Goal: Task Accomplishment & Management: Use online tool/utility

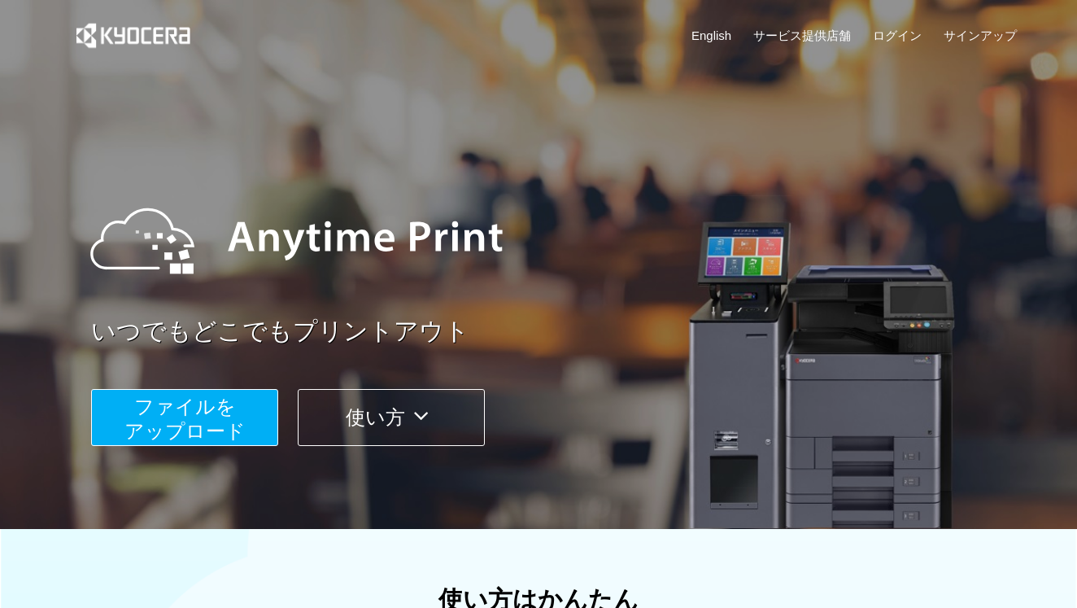
click at [176, 425] on span "ファイルを ​​アップロード" at bounding box center [184, 418] width 121 height 46
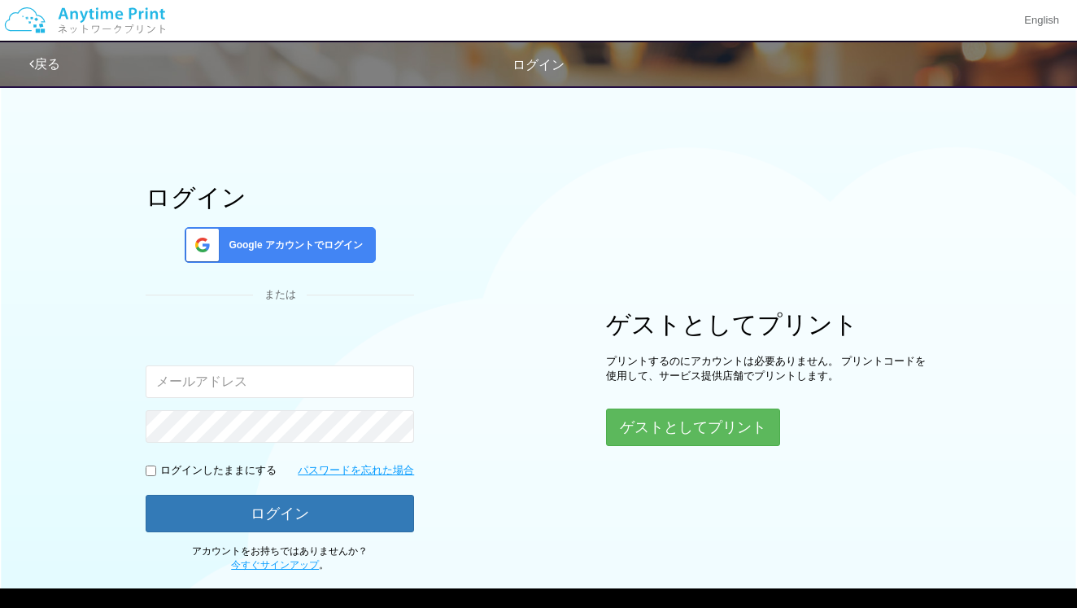
click at [299, 251] on span "Google アカウントでログイン" at bounding box center [292, 245] width 141 height 14
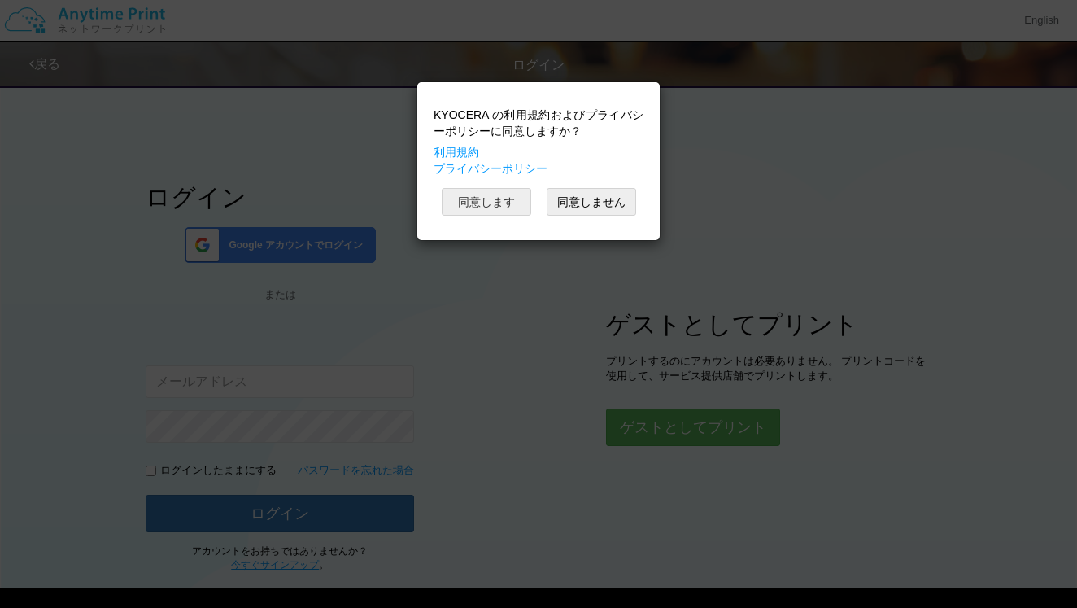
click at [494, 194] on button "同意します" at bounding box center [486, 202] width 89 height 28
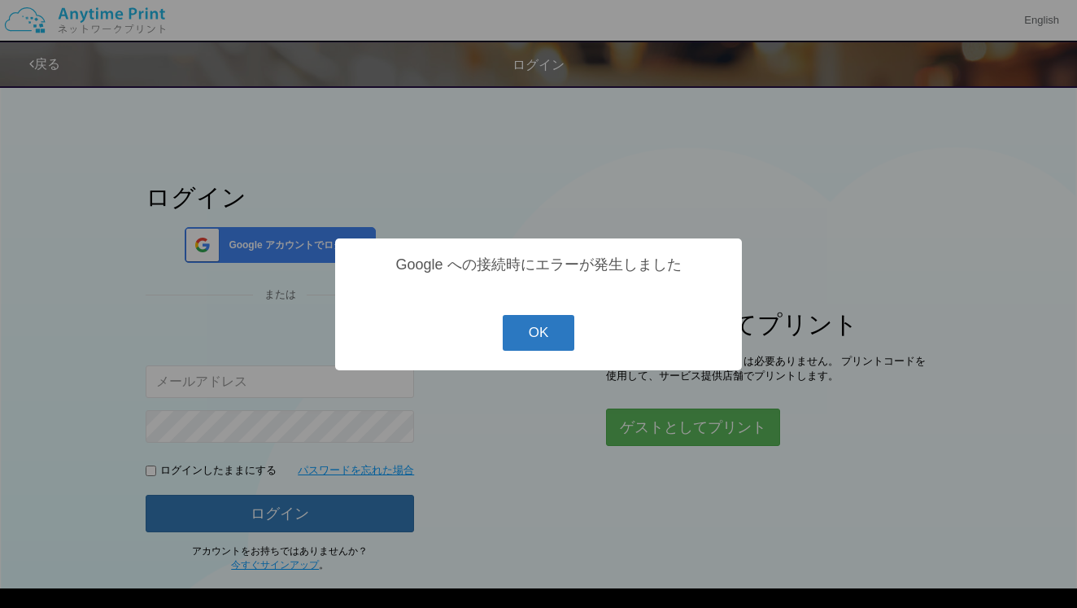
click at [531, 338] on button "OK" at bounding box center [539, 333] width 72 height 36
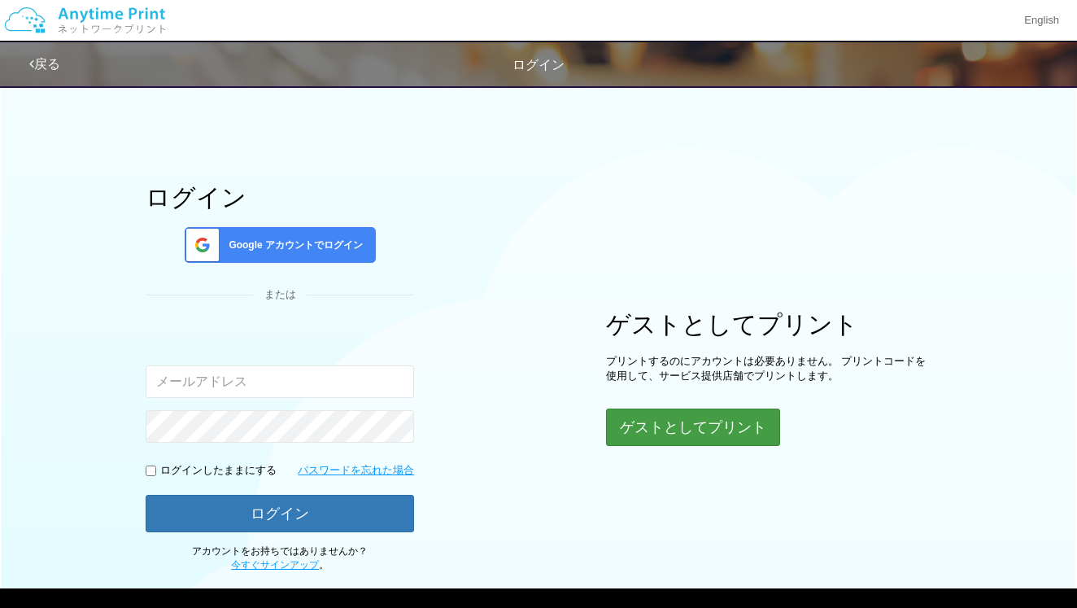
click at [701, 431] on button "ゲストとしてプリント" at bounding box center [693, 426] width 174 height 37
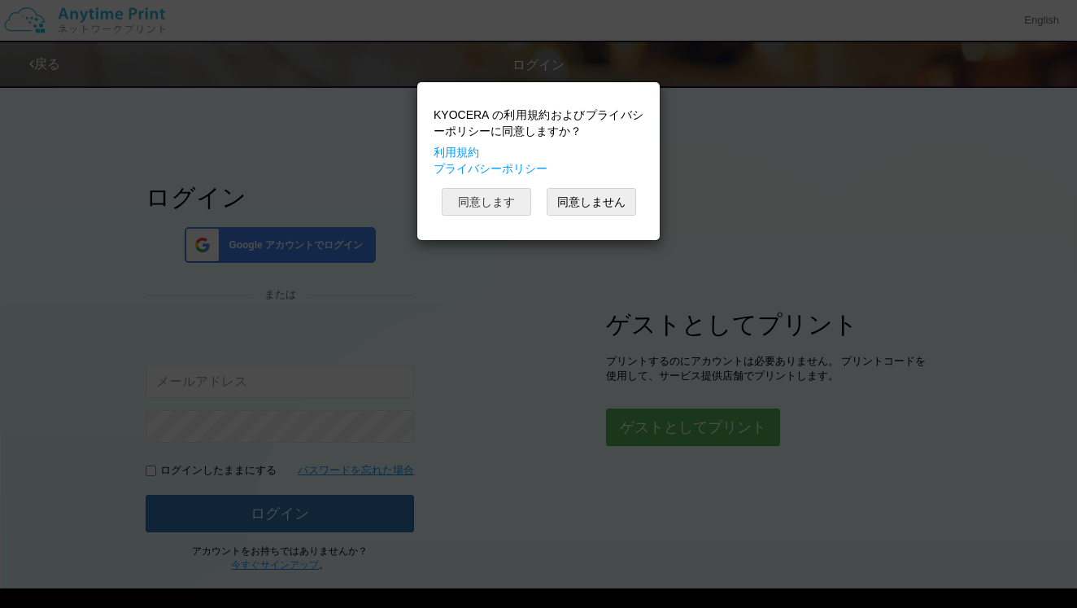
click at [504, 202] on button "同意します" at bounding box center [486, 202] width 89 height 28
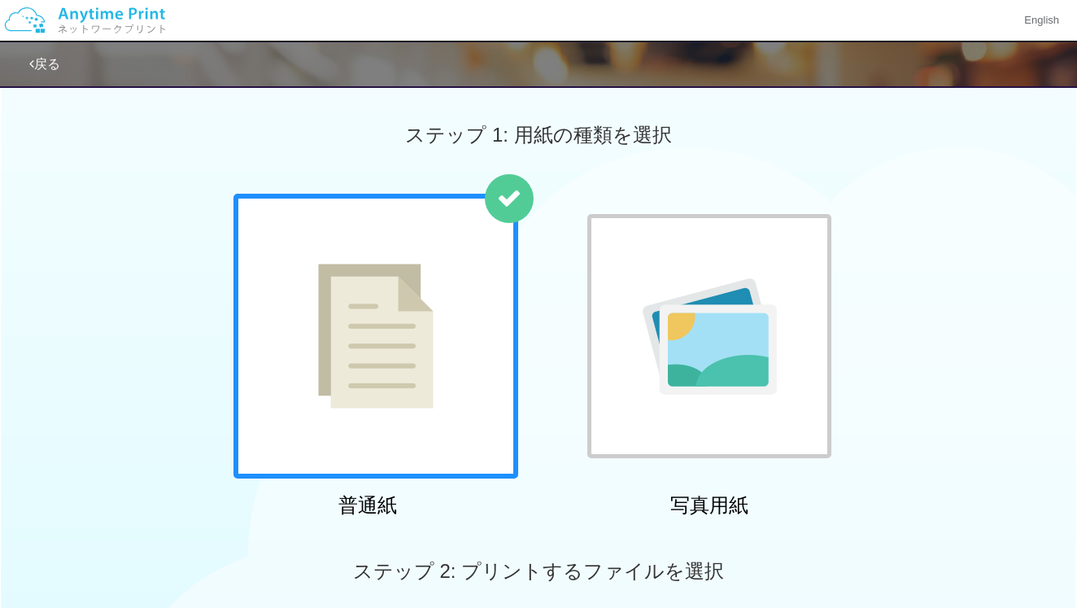
click at [456, 333] on div at bounding box center [375, 336] width 285 height 285
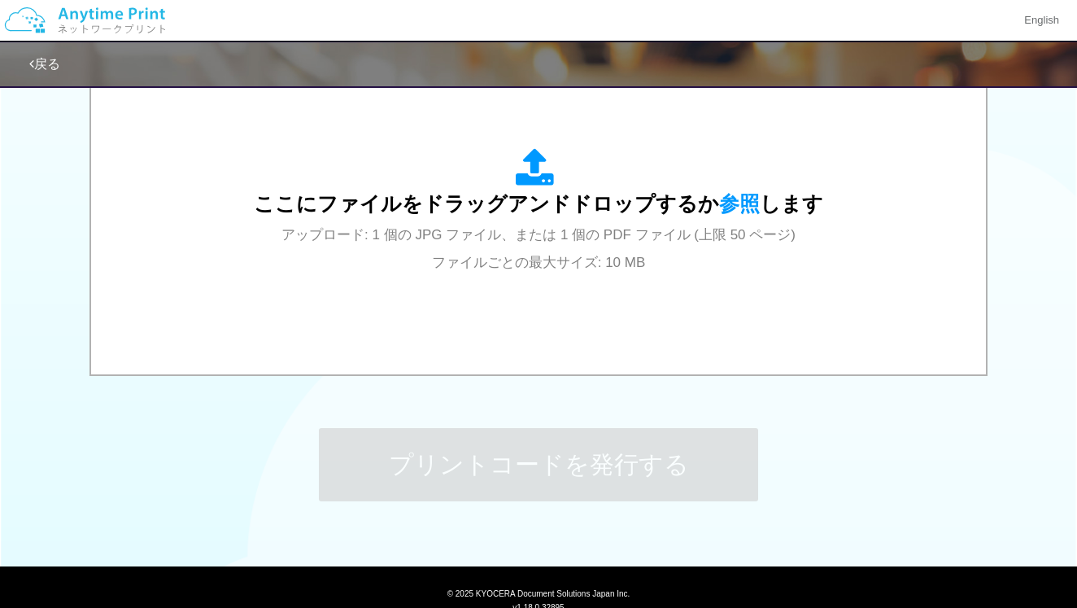
scroll to position [560, 0]
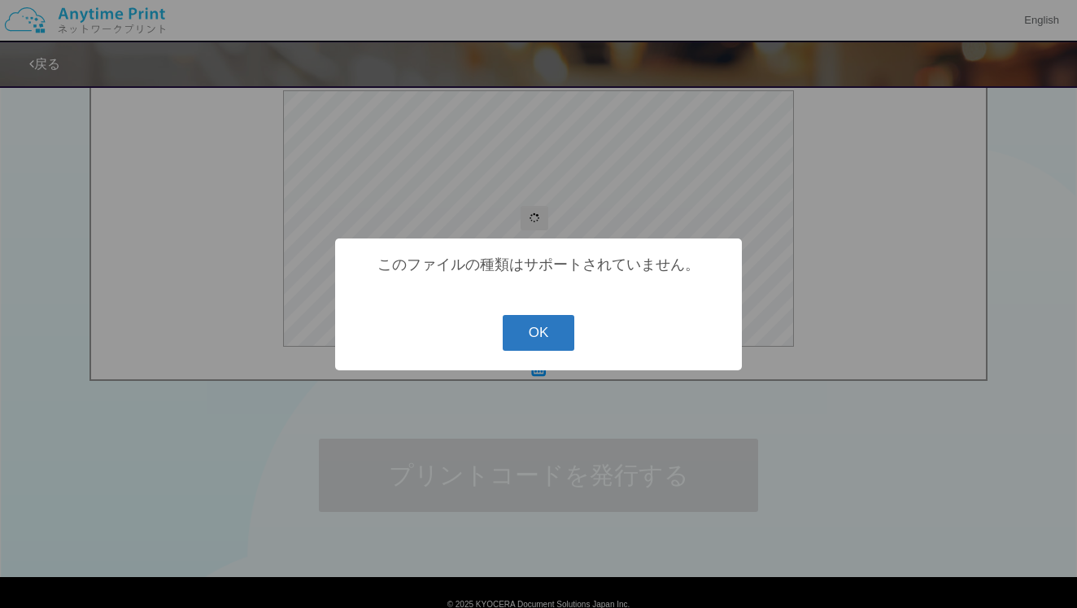
click at [534, 333] on button "OK" at bounding box center [539, 333] width 72 height 36
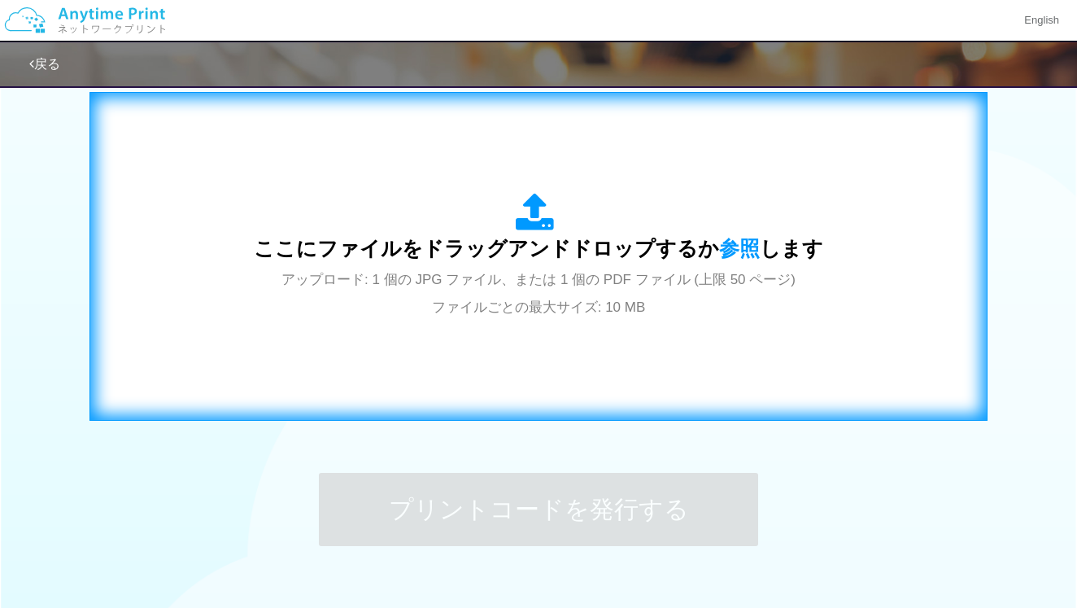
scroll to position [516, 0]
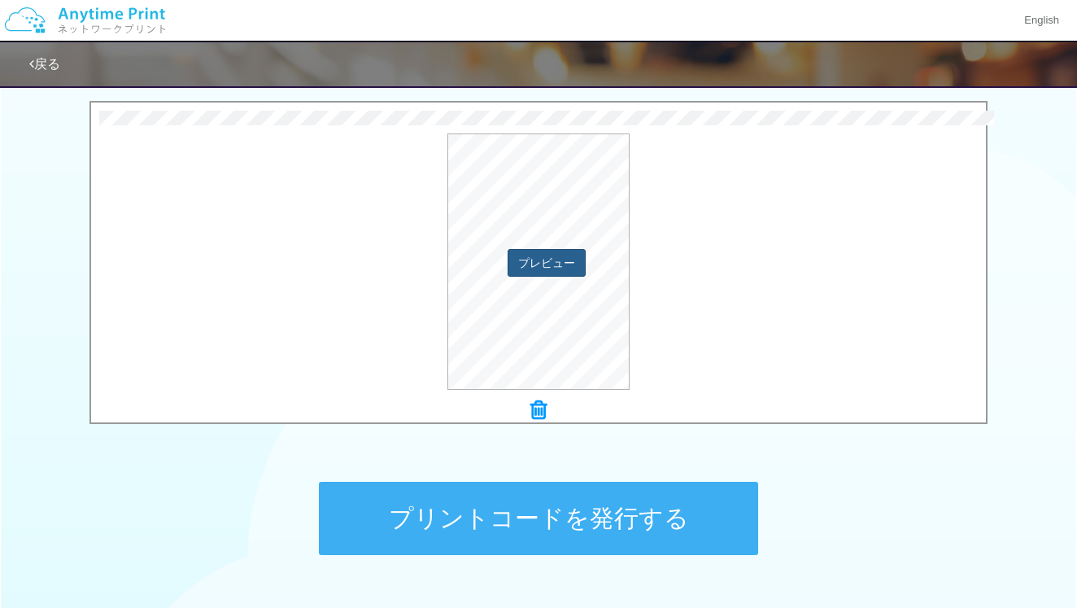
click at [560, 257] on button "プレビュー" at bounding box center [547, 263] width 78 height 28
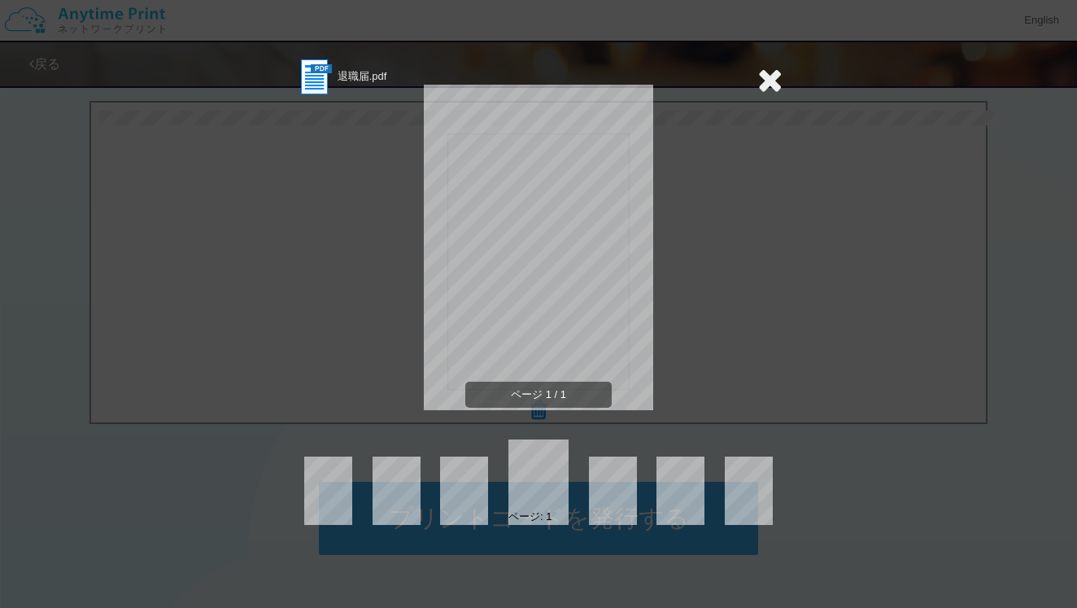
click at [766, 81] on icon at bounding box center [769, 79] width 25 height 33
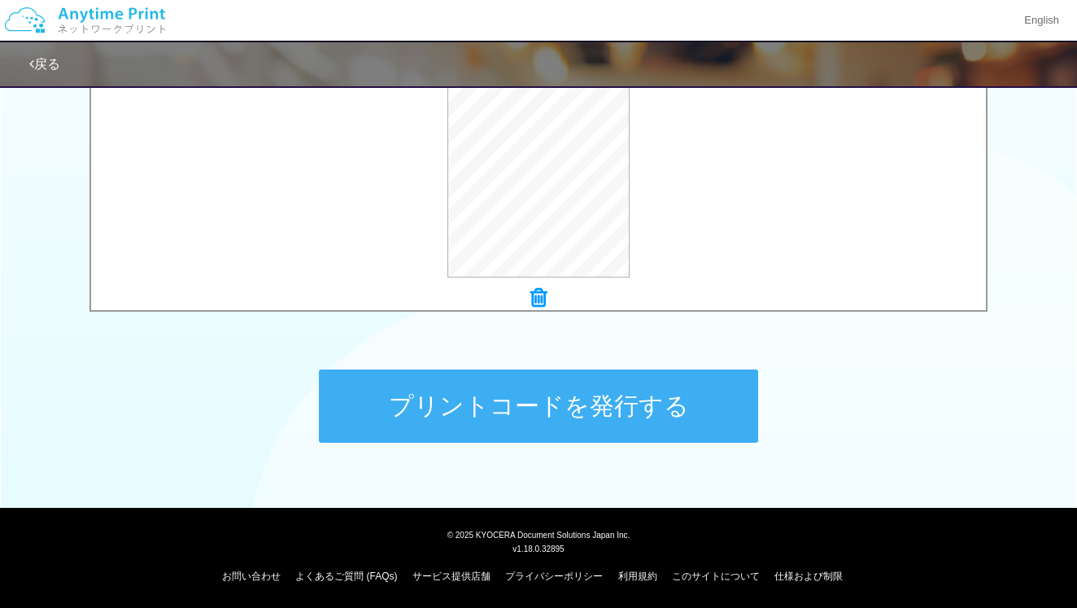
scroll to position [615, 0]
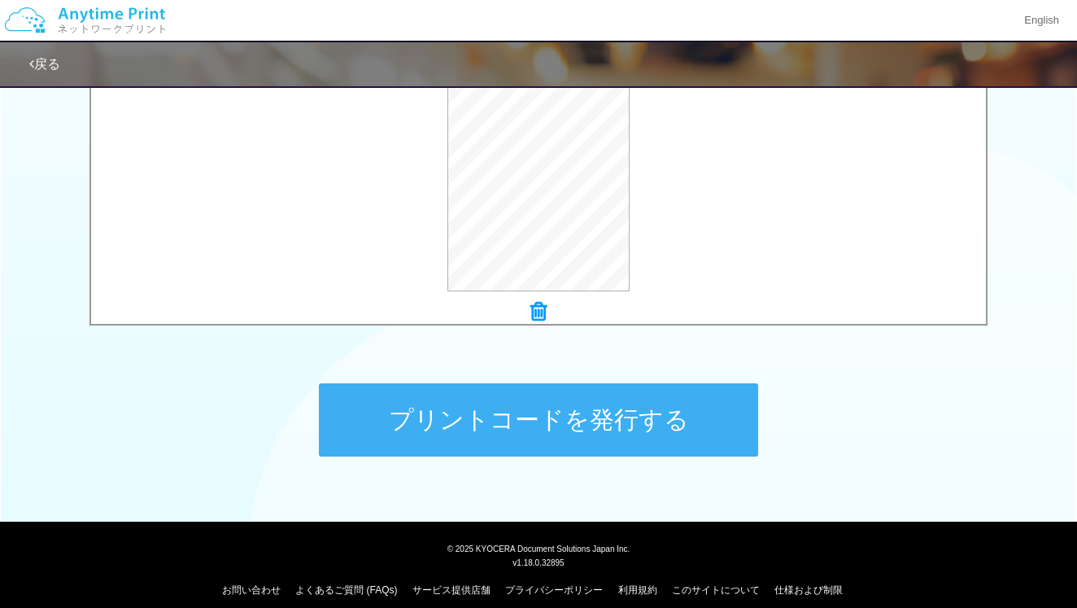
click at [537, 316] on icon at bounding box center [538, 311] width 16 height 21
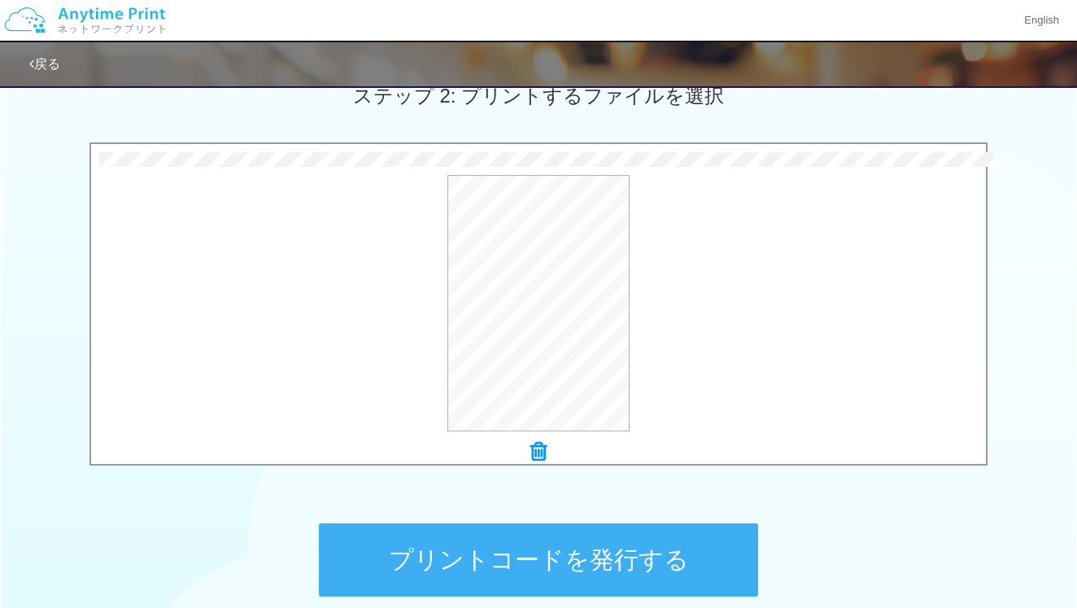
scroll to position [521, 0]
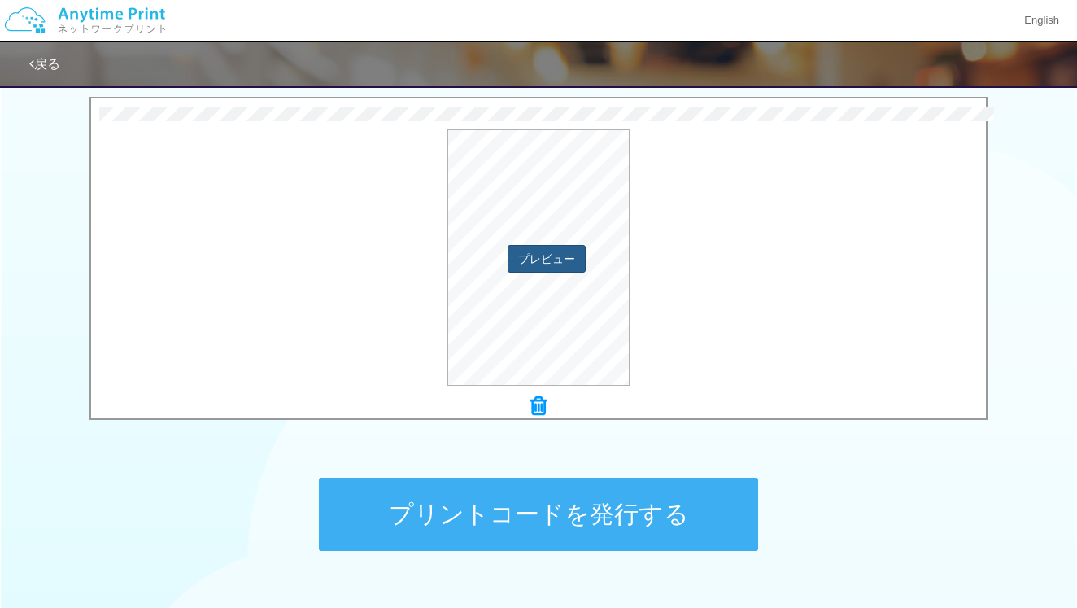
click at [542, 256] on button "プレビュー" at bounding box center [547, 259] width 78 height 28
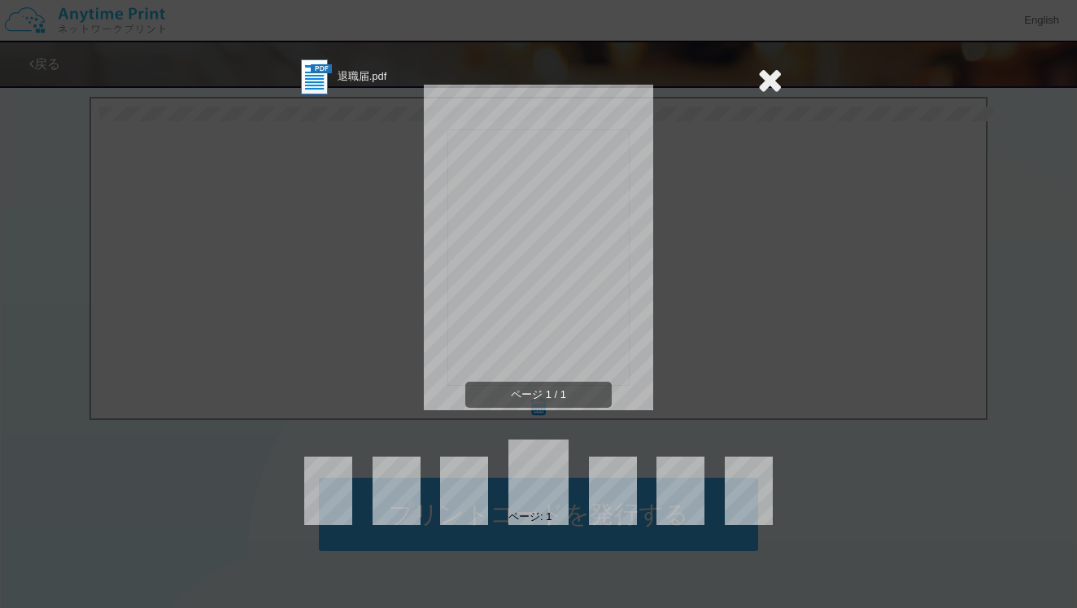
click at [774, 84] on icon at bounding box center [769, 79] width 25 height 33
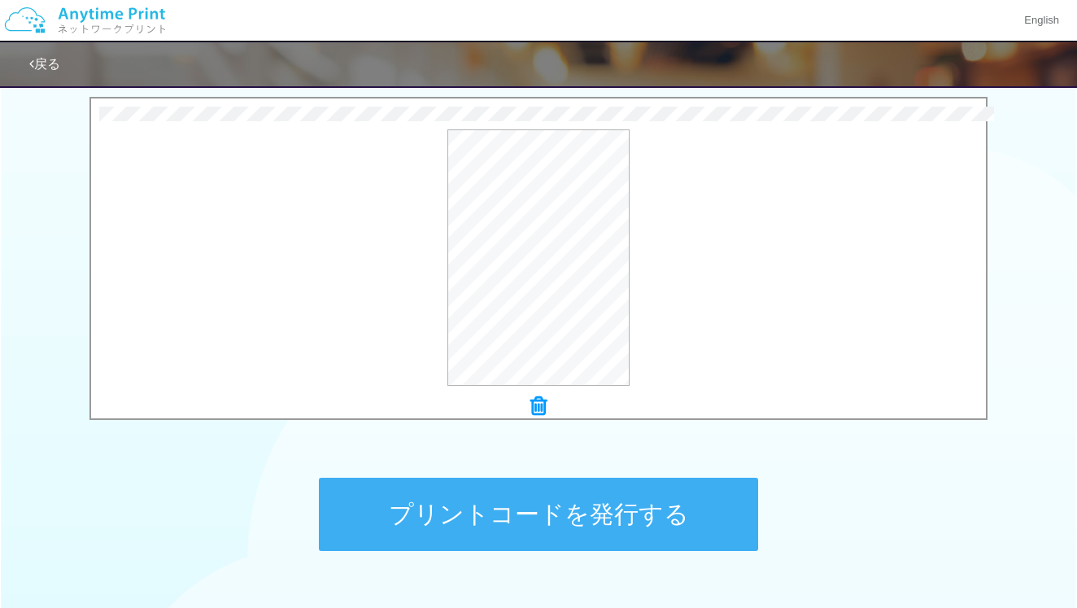
click at [541, 402] on icon at bounding box center [538, 405] width 16 height 21
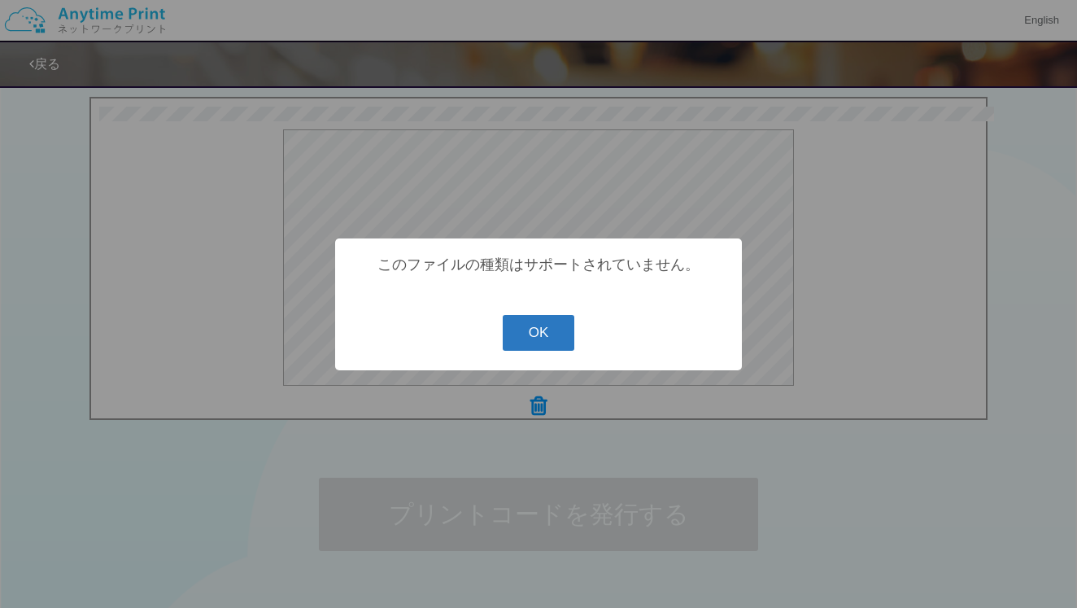
click at [542, 332] on button "OK" at bounding box center [539, 333] width 72 height 36
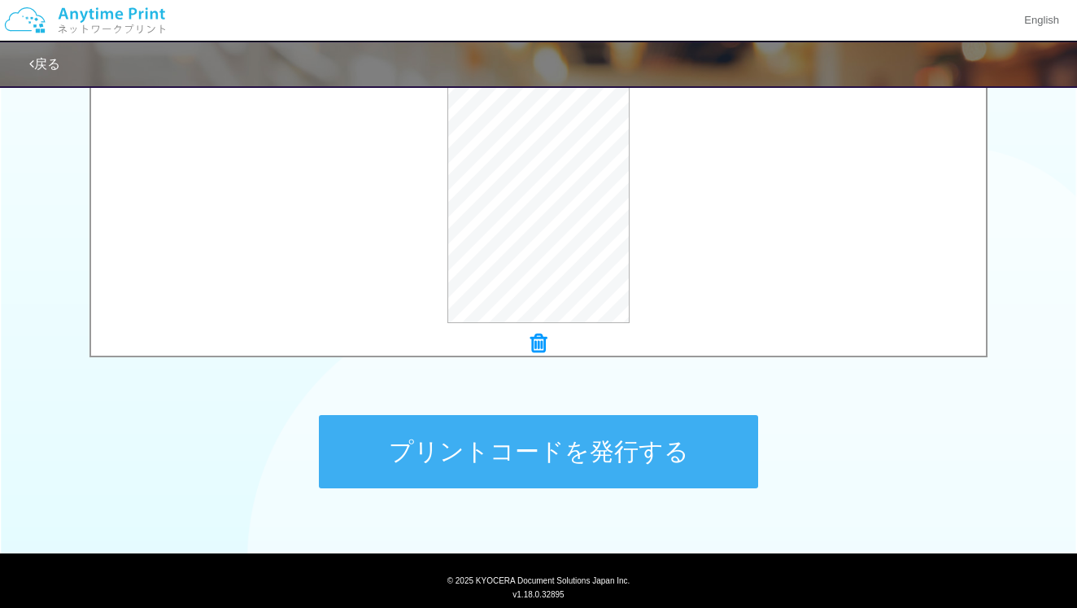
scroll to position [596, 0]
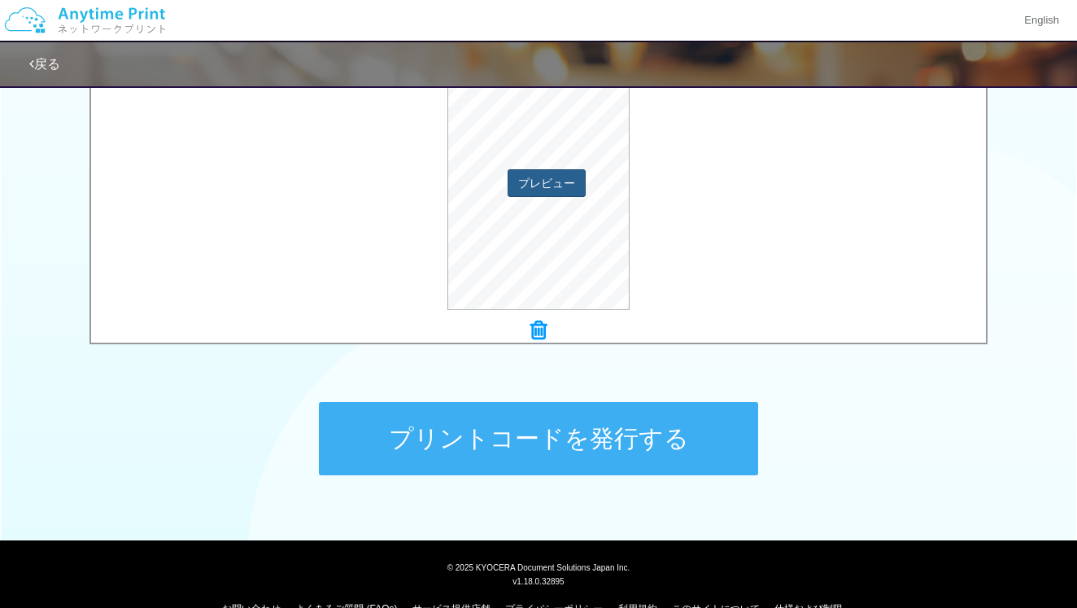
click at [537, 177] on button "プレビュー" at bounding box center [547, 183] width 78 height 28
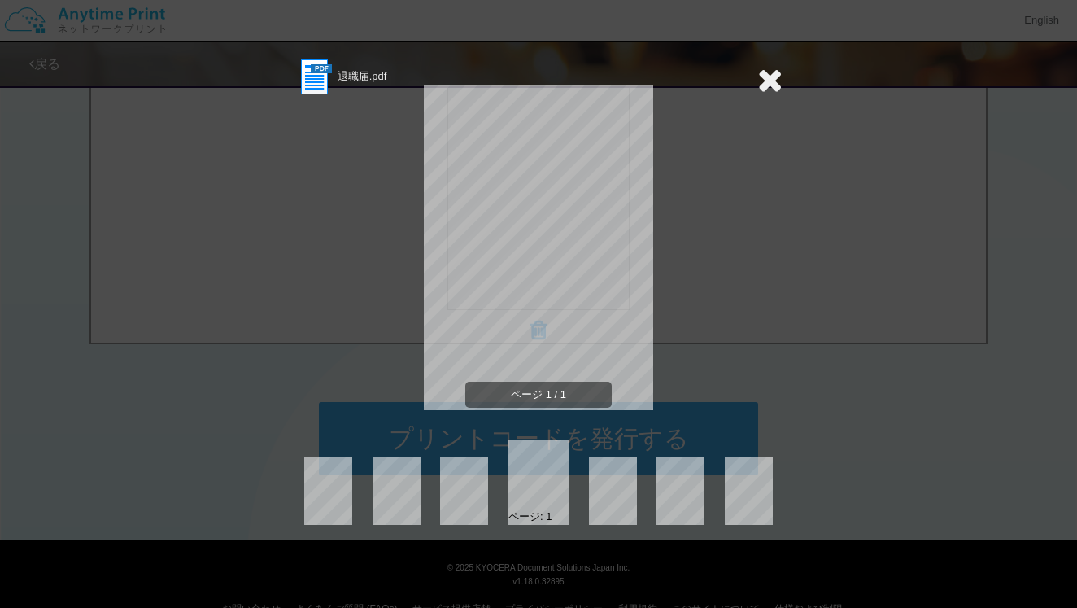
click at [767, 81] on icon at bounding box center [769, 79] width 25 height 33
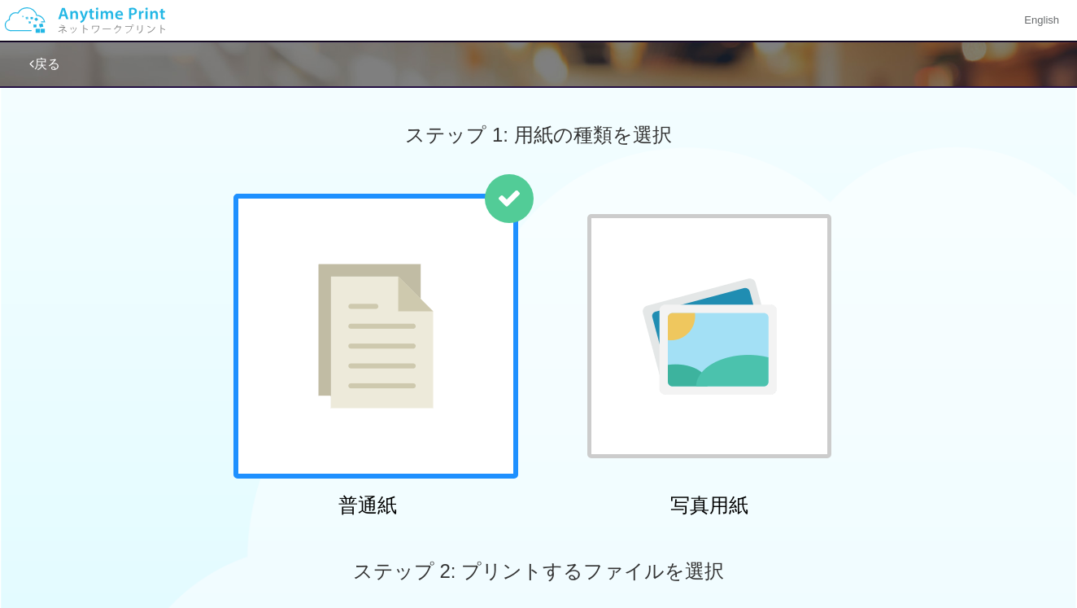
scroll to position [0, 0]
